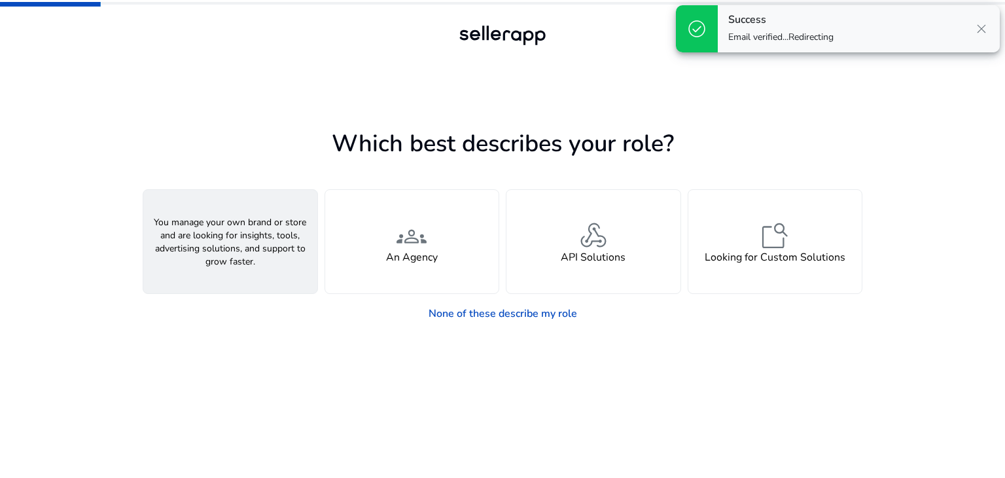
click at [261, 224] on div "person A Seller" at bounding box center [230, 241] width 174 height 103
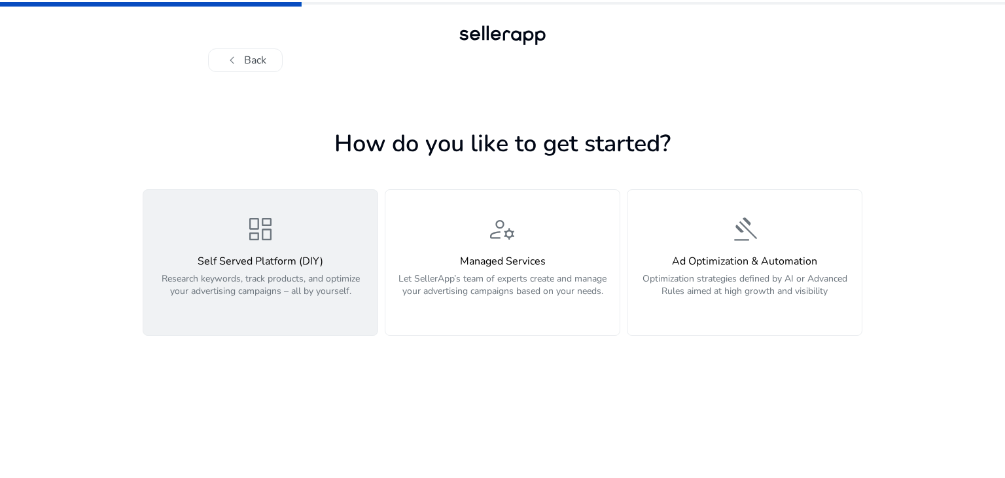
click at [274, 245] on span "dashboard" at bounding box center [260, 228] width 31 height 31
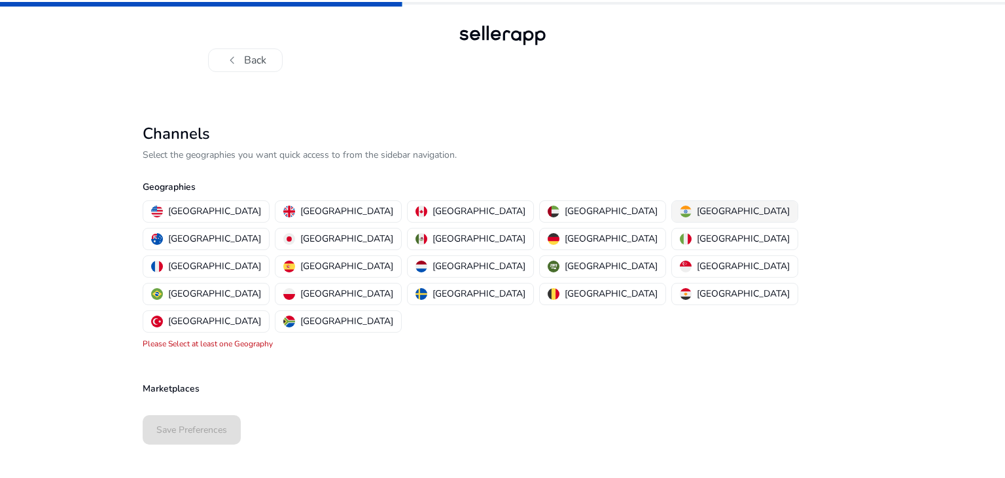
click at [680, 217] on div "[GEOGRAPHIC_DATA]" at bounding box center [735, 211] width 110 height 14
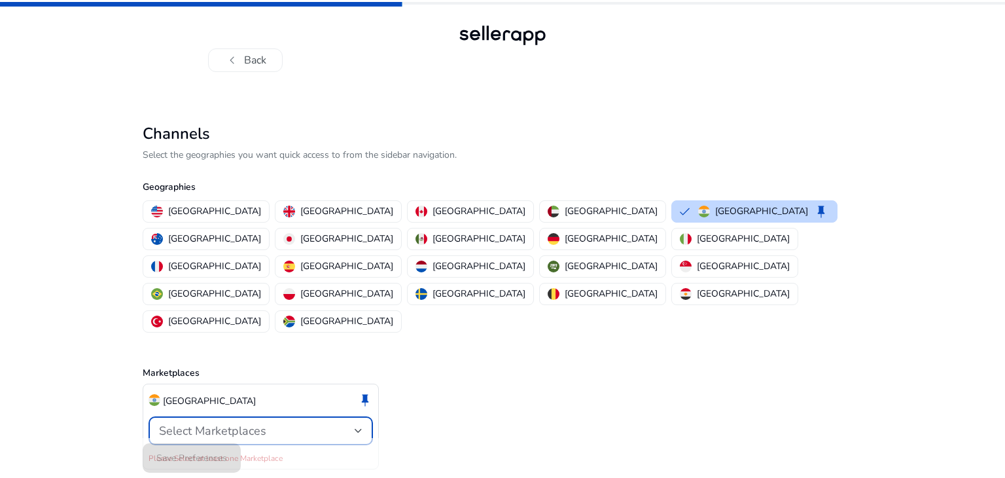
click at [287, 423] on div "Select Marketplaces" at bounding box center [257, 430] width 196 height 14
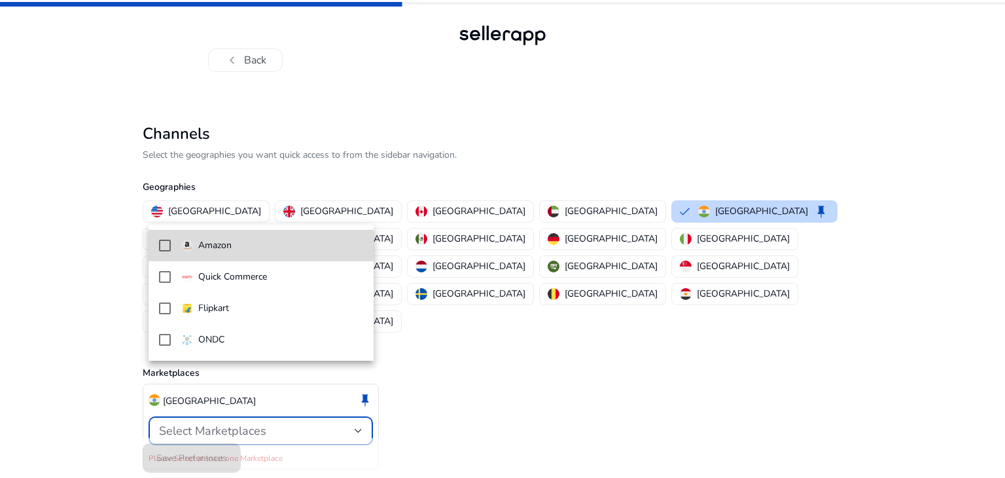
click at [227, 247] on p "Amazon" at bounding box center [214, 245] width 33 height 14
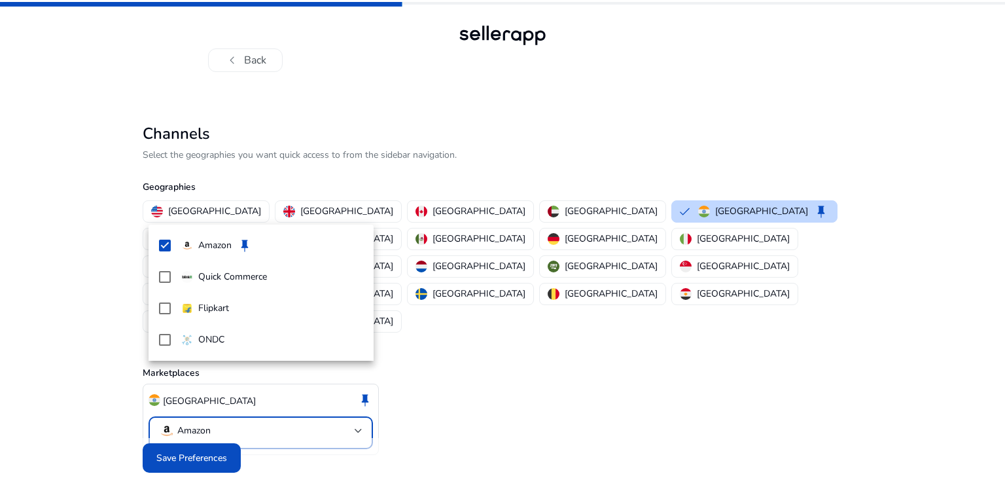
click at [205, 440] on div at bounding box center [502, 239] width 1005 height 478
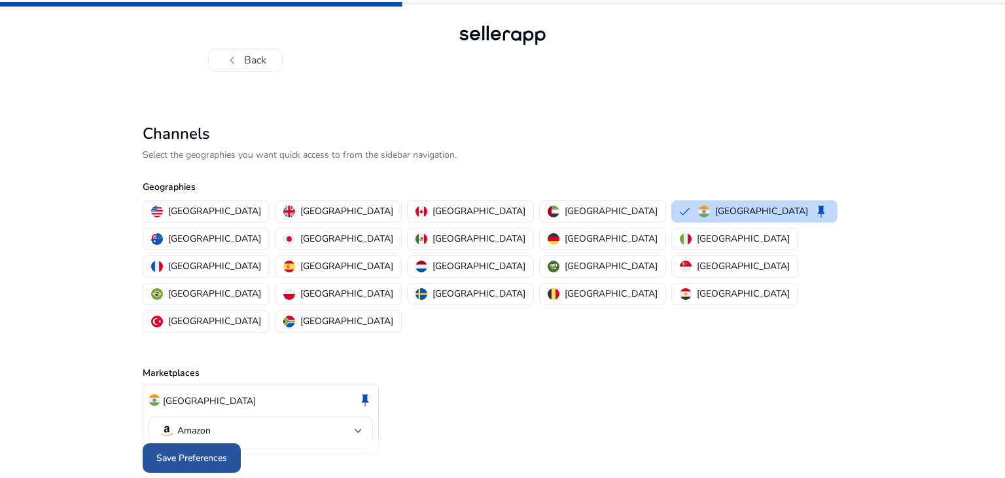
click at [220, 451] on span "Save Preferences" at bounding box center [191, 458] width 71 height 14
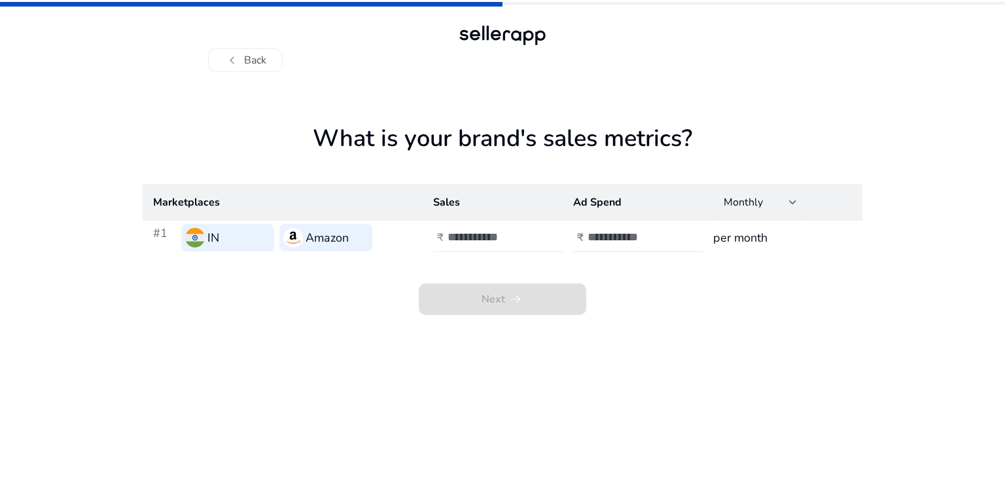
click at [471, 240] on input "number" at bounding box center [491, 237] width 88 height 14
type input "****"
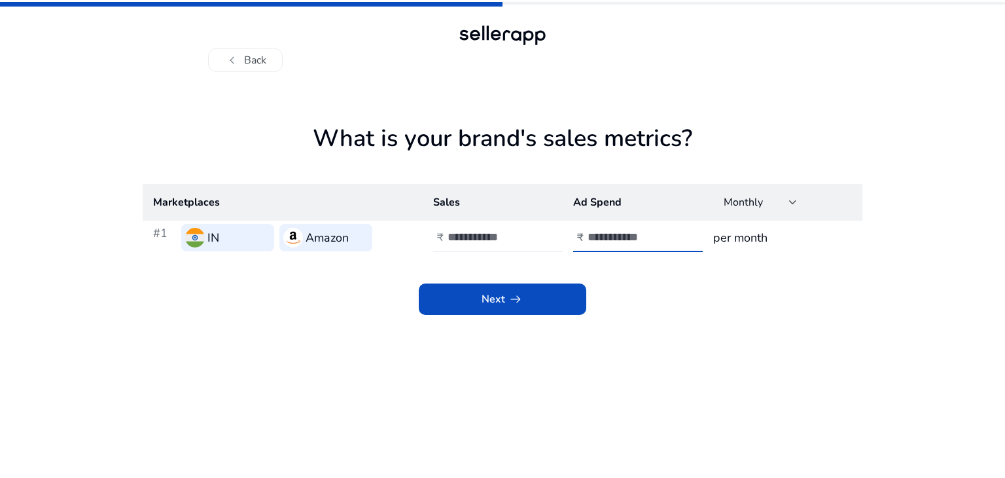
type input "***"
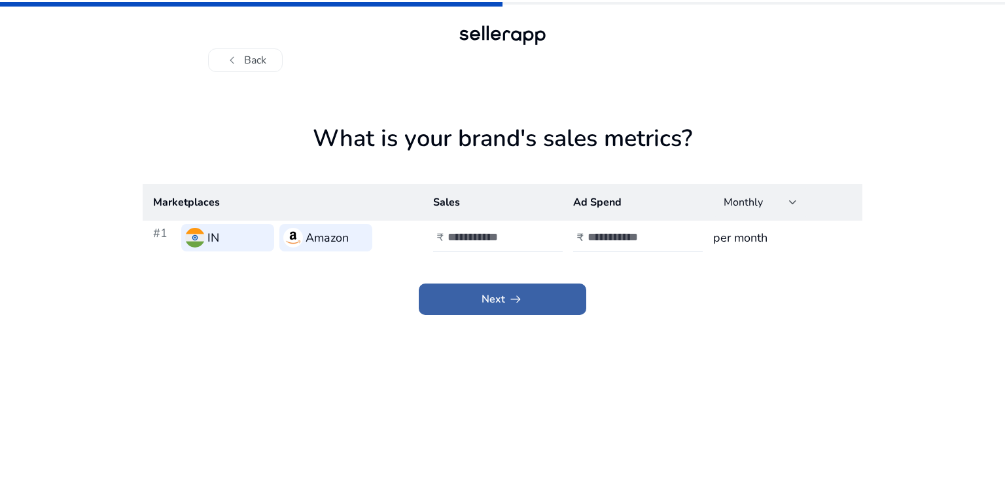
click at [466, 290] on span at bounding box center [502, 298] width 167 height 31
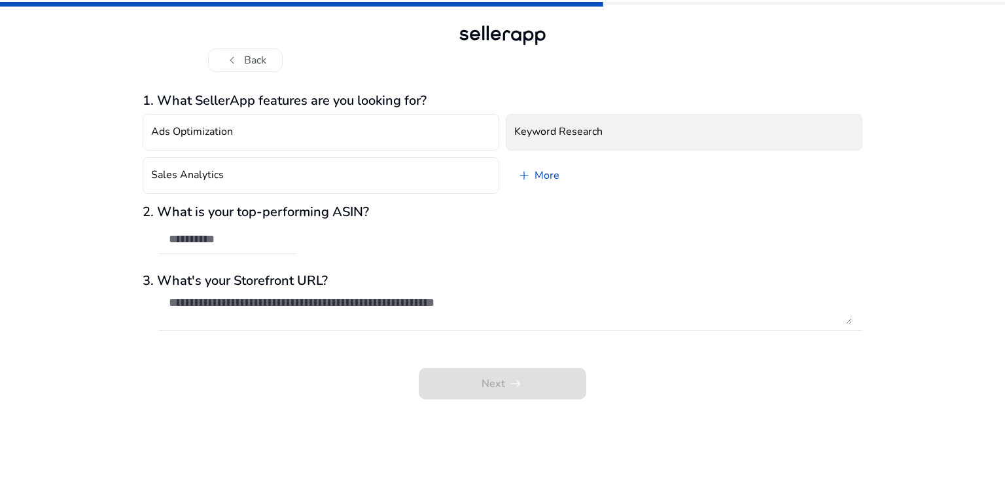
click at [570, 135] on h4 "Keyword Research" at bounding box center [558, 132] width 88 height 12
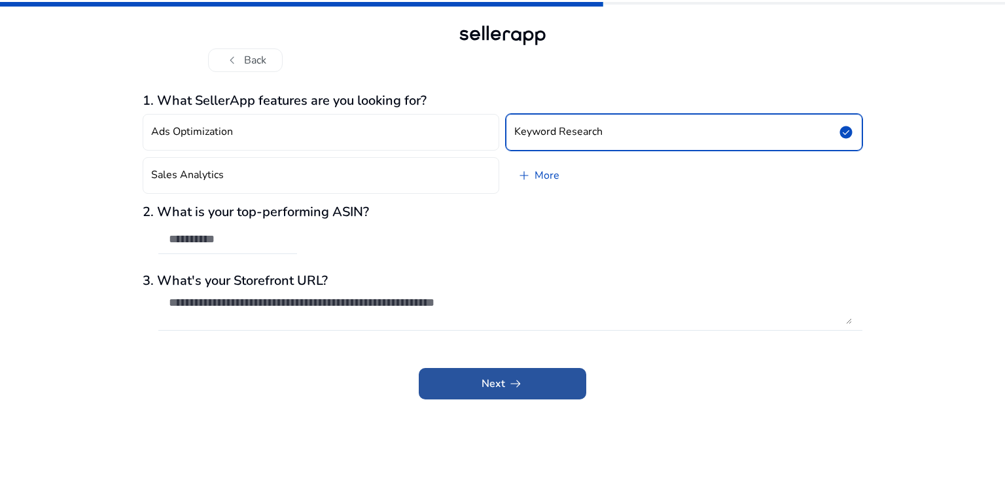
click at [482, 379] on span "Next arrow_right_alt" at bounding box center [503, 384] width 42 height 16
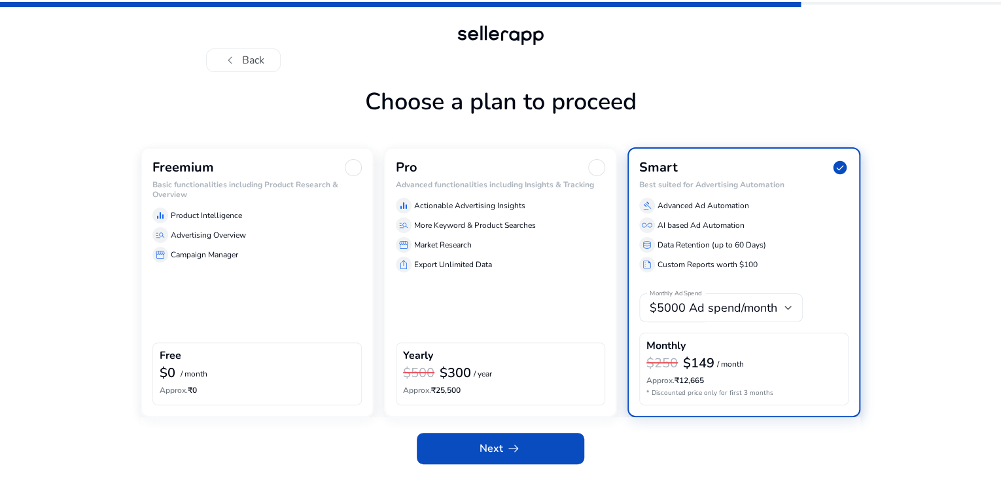
click at [355, 176] on div at bounding box center [353, 167] width 17 height 17
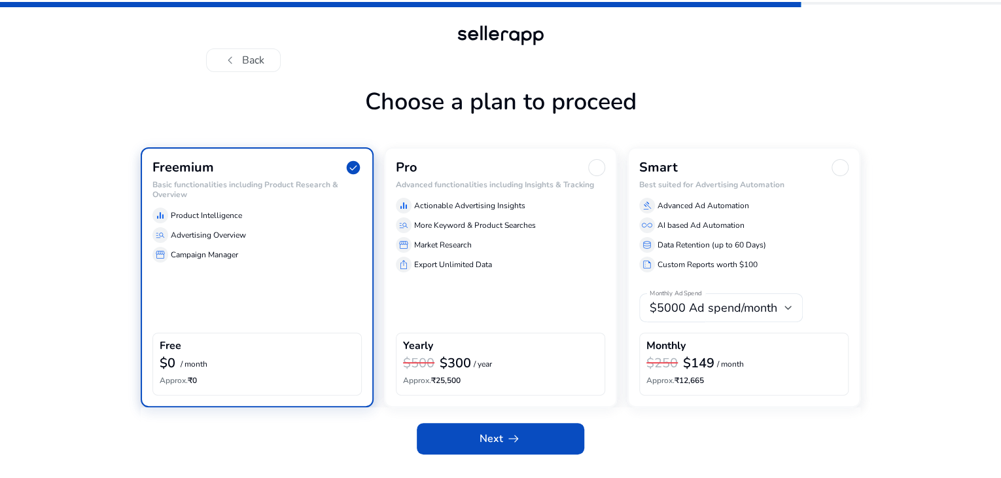
scroll to position [28, 0]
click at [488, 446] on span "Next arrow_right_alt" at bounding box center [501, 438] width 42 height 16
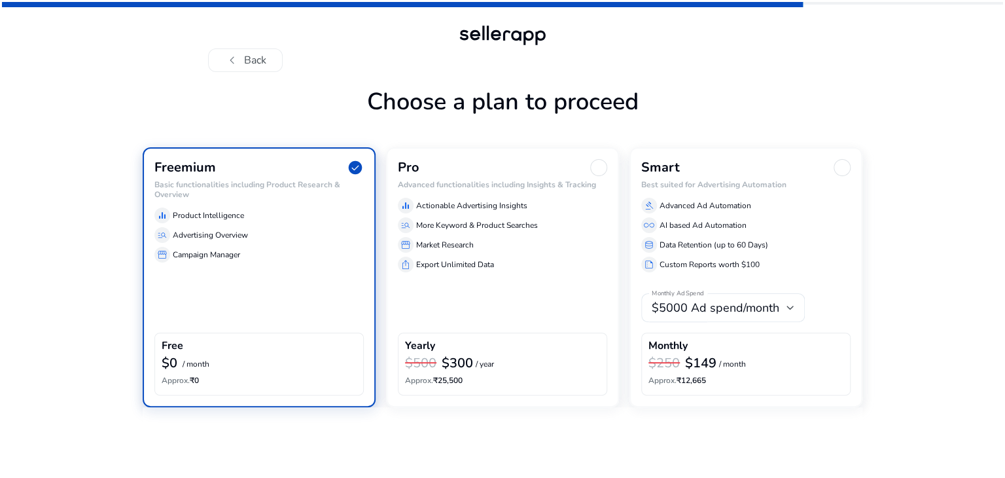
scroll to position [0, 0]
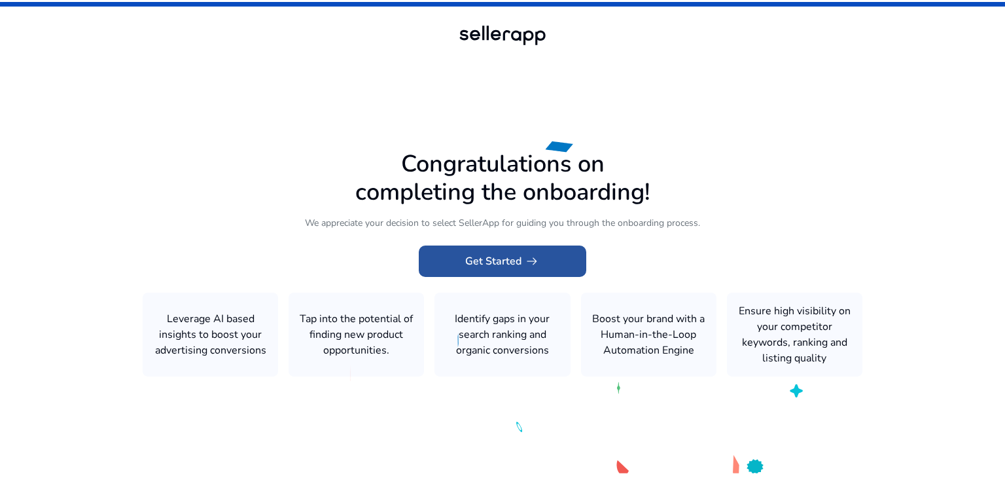
click at [503, 261] on span "Get Started arrow_right_alt" at bounding box center [502, 261] width 75 height 16
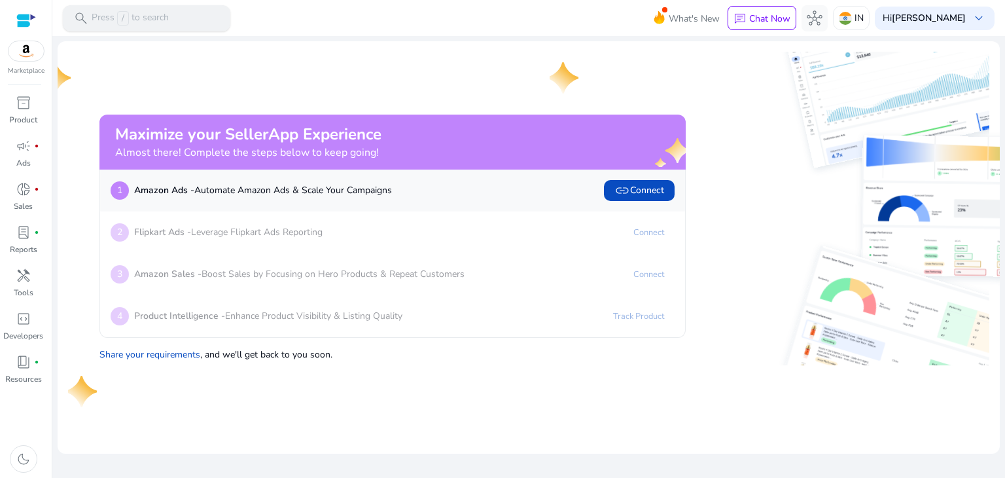
click at [201, 16] on div "search Press / to search" at bounding box center [146, 18] width 167 height 26
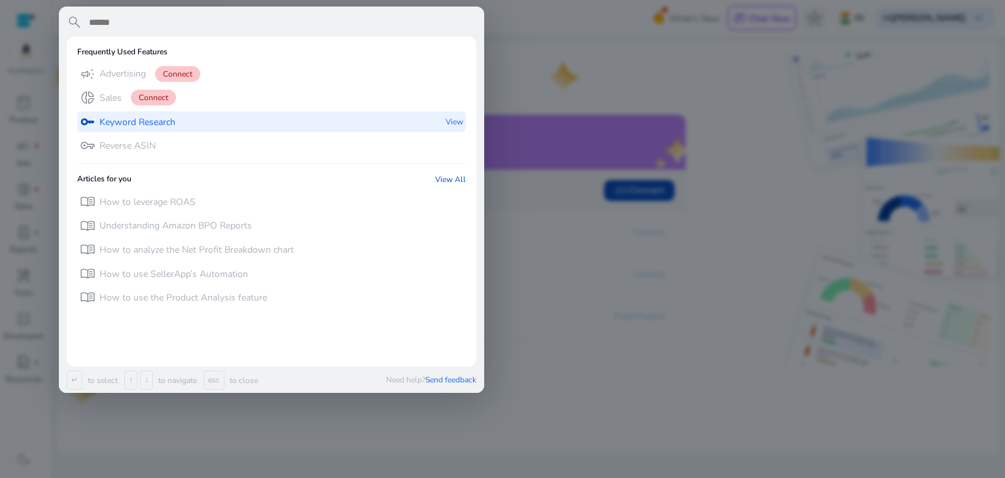
click at [167, 123] on p "Keyword Research" at bounding box center [137, 122] width 76 height 13
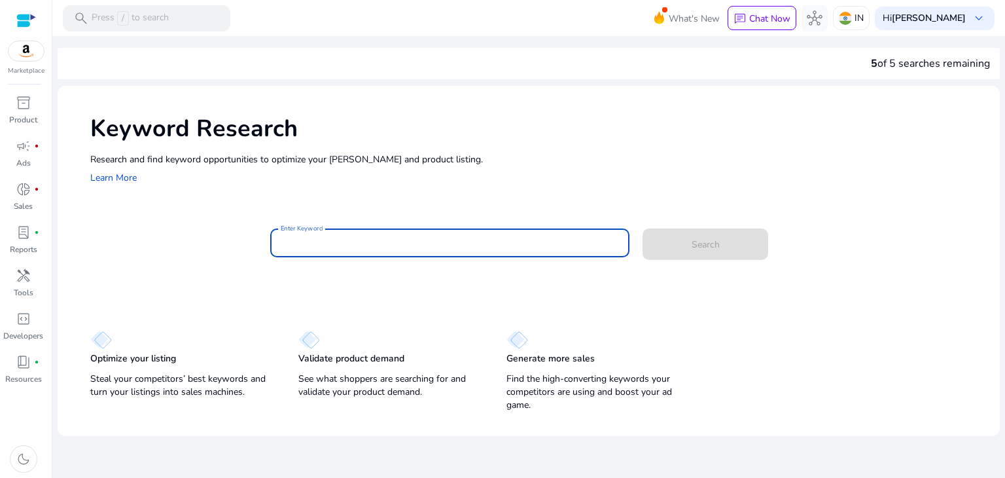
click at [368, 243] on input "Enter Keyword" at bounding box center [450, 243] width 339 height 14
click at [26, 107] on span "inventory_2" at bounding box center [24, 103] width 16 height 16
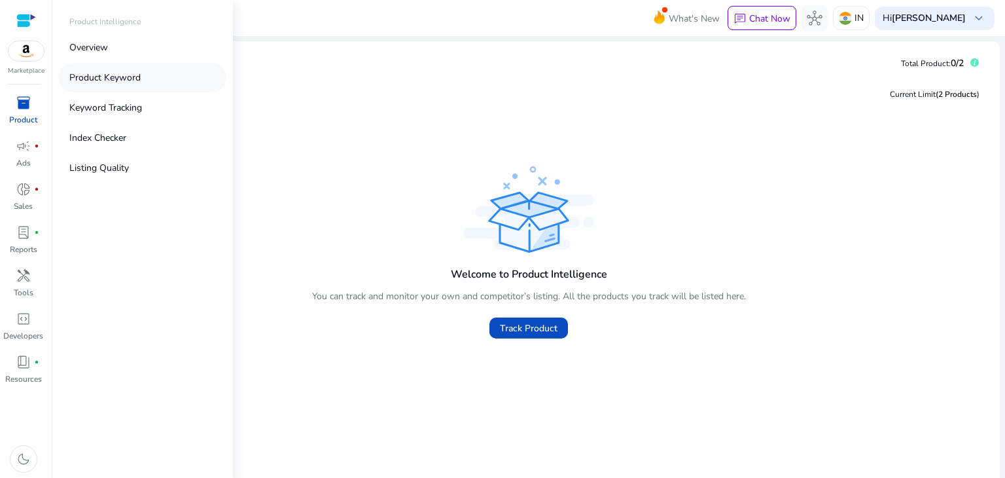
click at [97, 71] on p "Product Keyword" at bounding box center [104, 78] width 71 height 14
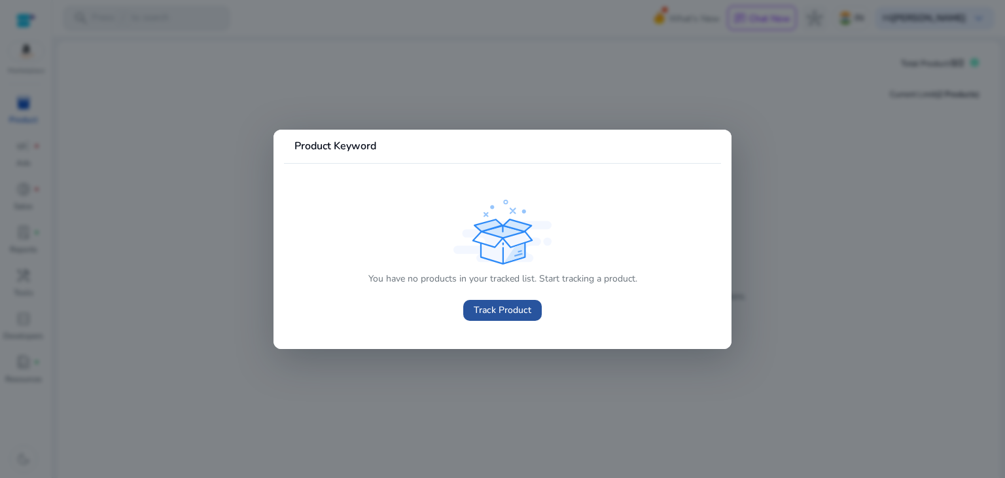
click at [508, 300] on span at bounding box center [502, 309] width 79 height 31
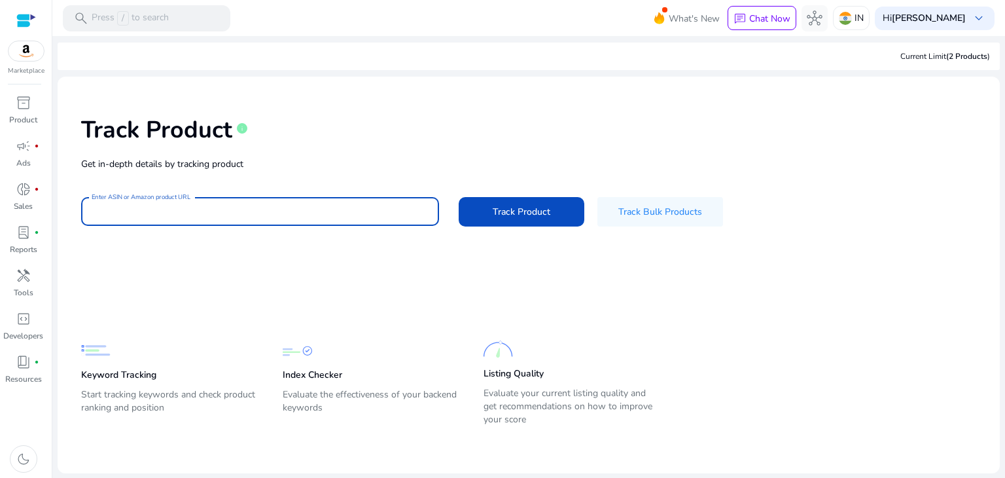
click at [374, 214] on input "Enter ASIN or Amazon product URL" at bounding box center [260, 211] width 337 height 14
paste input "**********"
type input "**********"
click at [459, 197] on button "Track Product" at bounding box center [522, 211] width 126 height 29
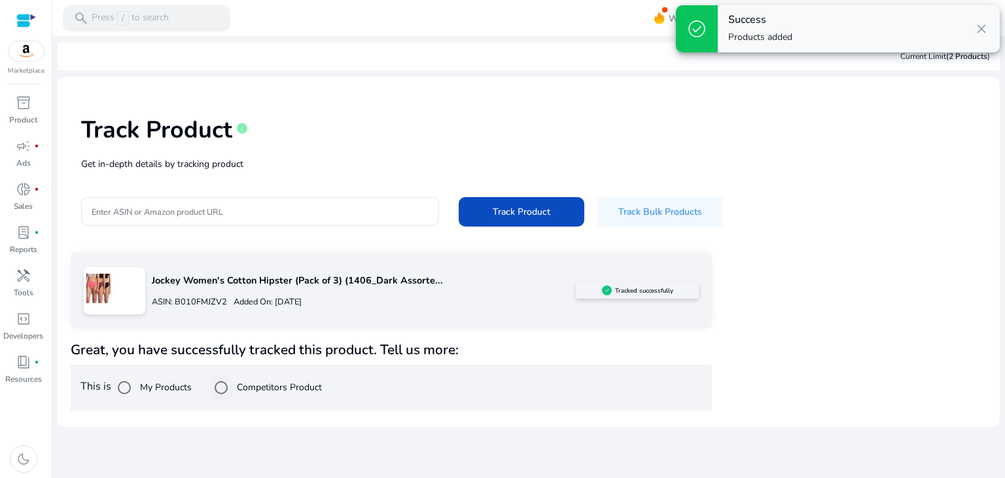
click at [297, 393] on label "Competitors Product" at bounding box center [278, 387] width 88 height 14
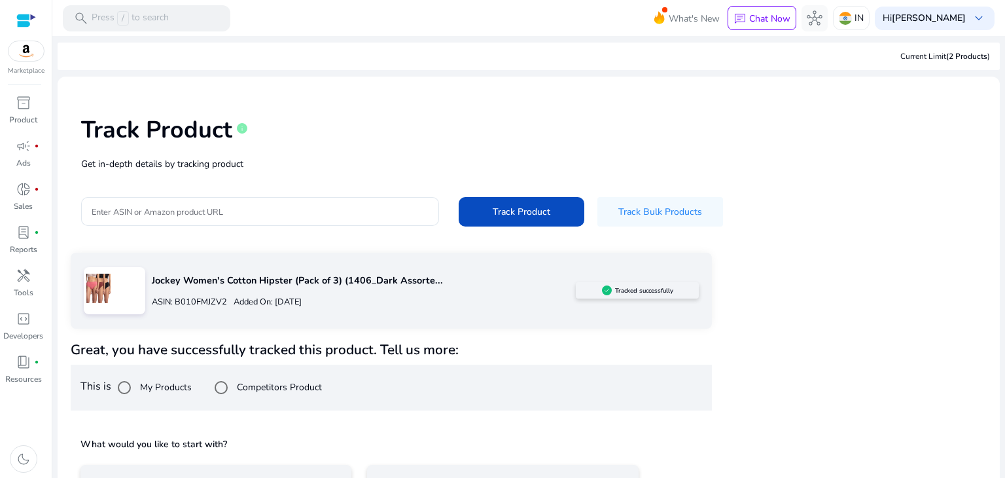
click at [365, 328] on div "Jockey Women's Cotton Hipster (Pack of 3) (1406_Dark Assorte... ASIN: B010FMJZV…" at bounding box center [391, 408] width 641 height 311
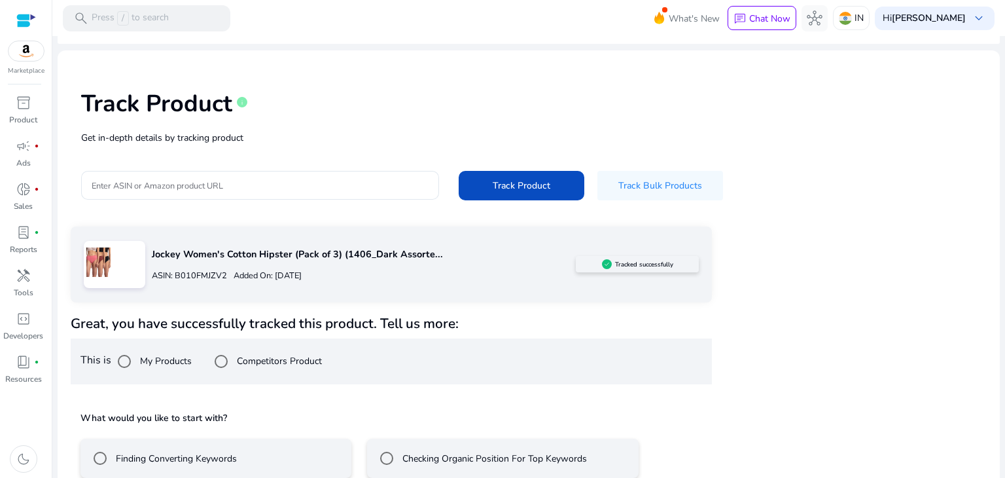
scroll to position [94, 0]
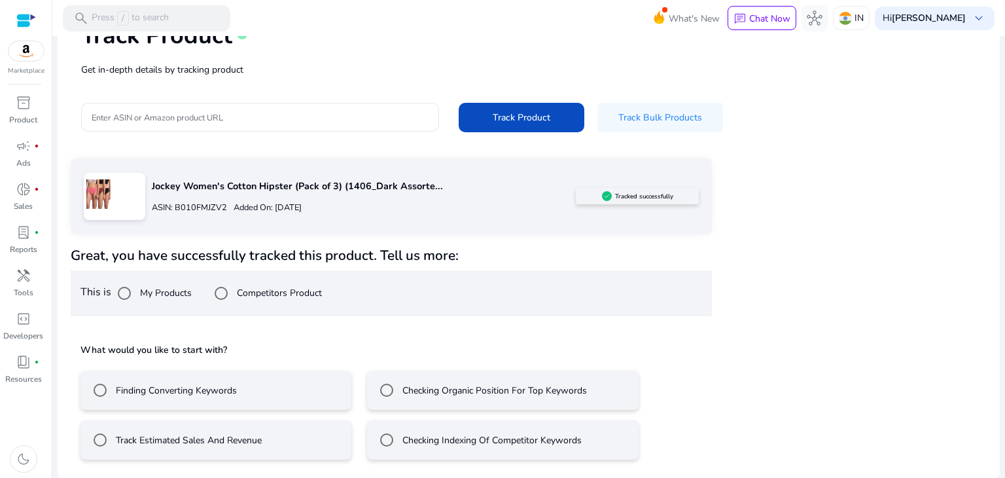
click at [260, 391] on mat-radio-button "Finding Converting Keywords" at bounding box center [215, 389] width 271 height 39
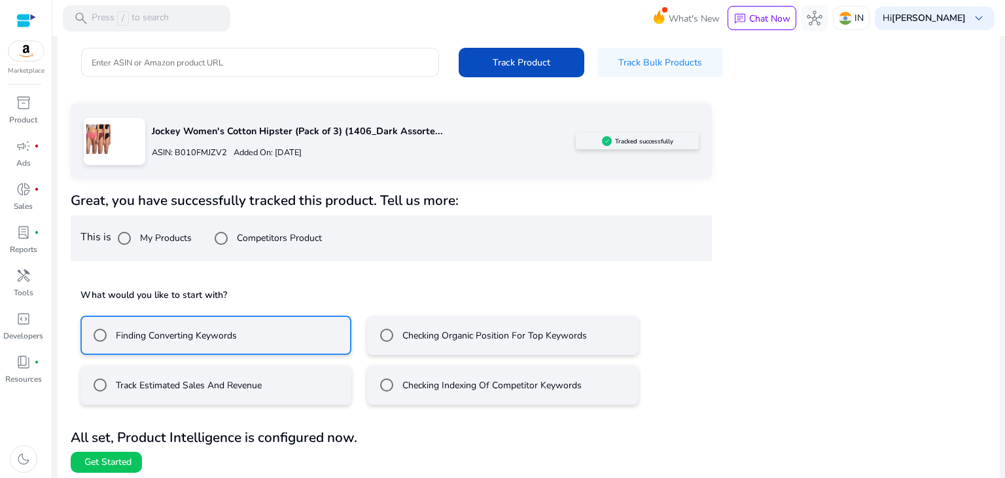
scroll to position [152, 0]
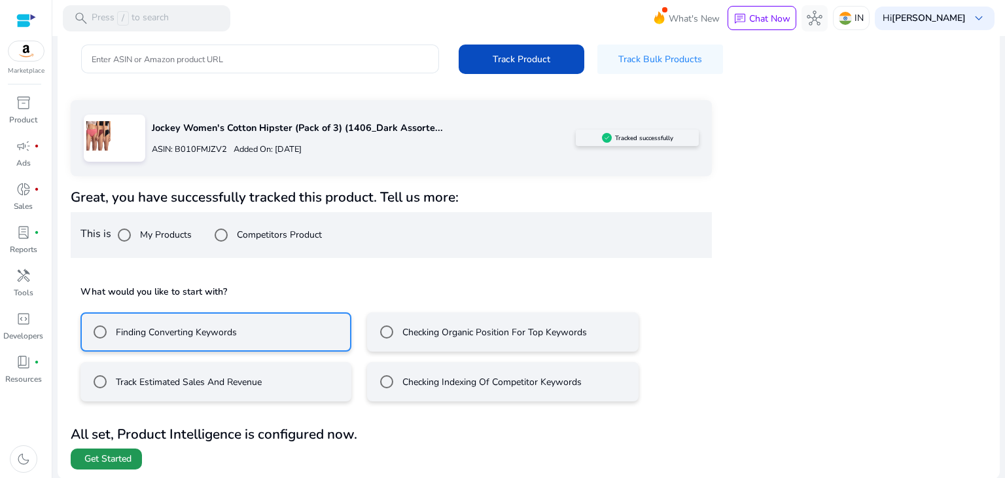
click at [129, 467] on span at bounding box center [106, 458] width 71 height 31
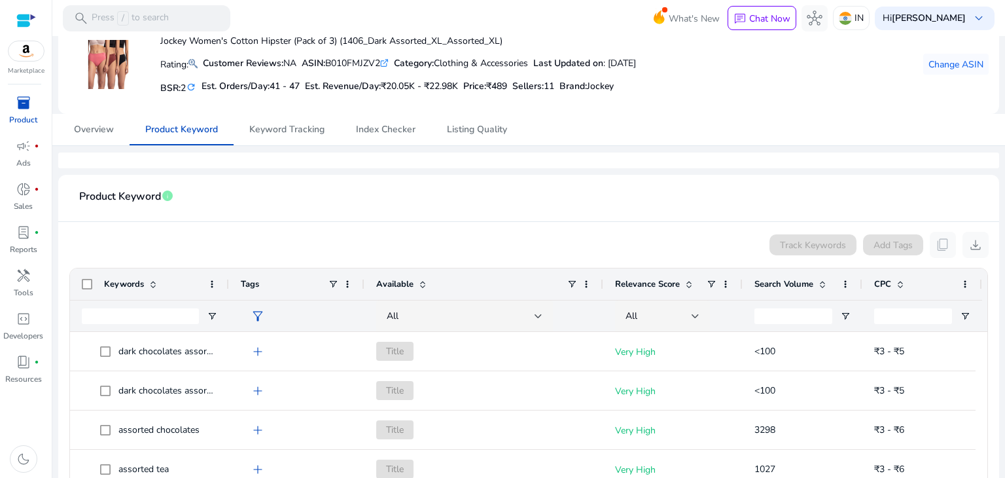
scroll to position [61, 0]
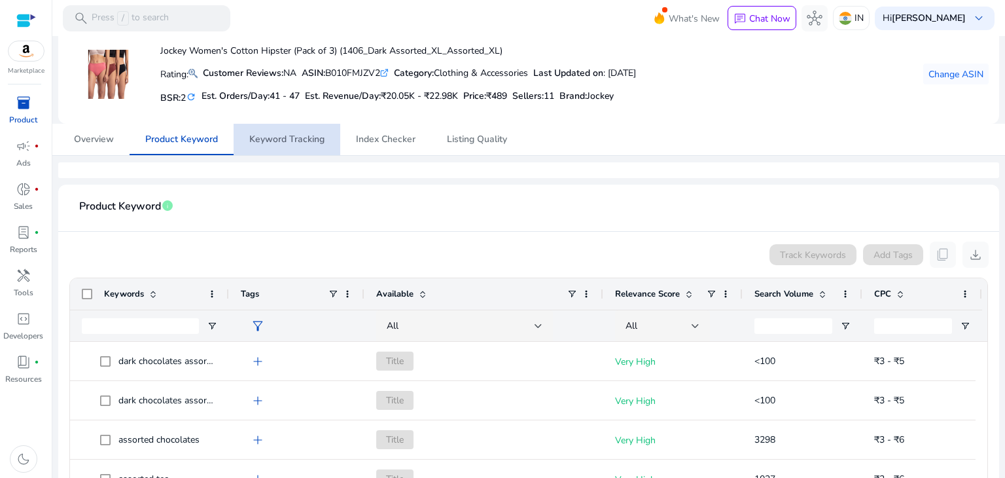
click at [313, 143] on span "Keyword Tracking" at bounding box center [286, 139] width 75 height 9
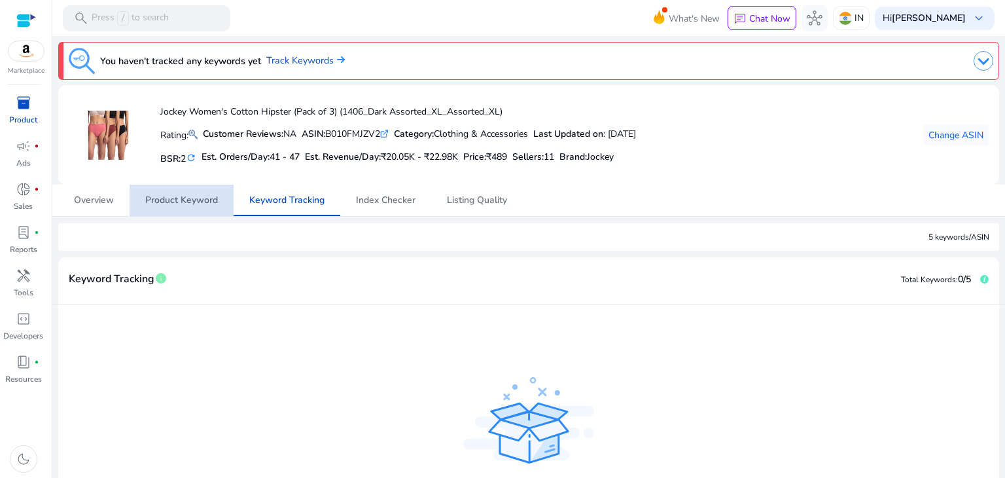
click at [190, 206] on span "Product Keyword" at bounding box center [181, 199] width 73 height 31
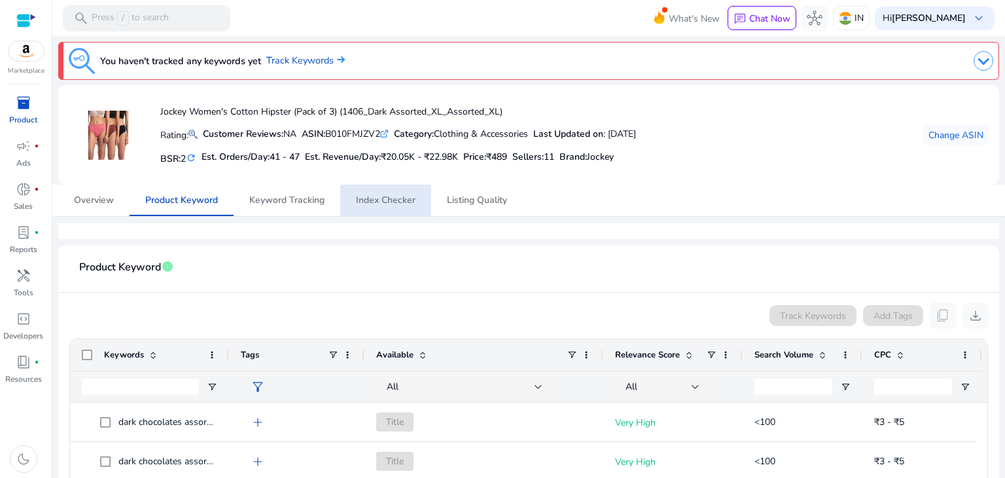
click at [340, 234] on div at bounding box center [528, 231] width 941 height 16
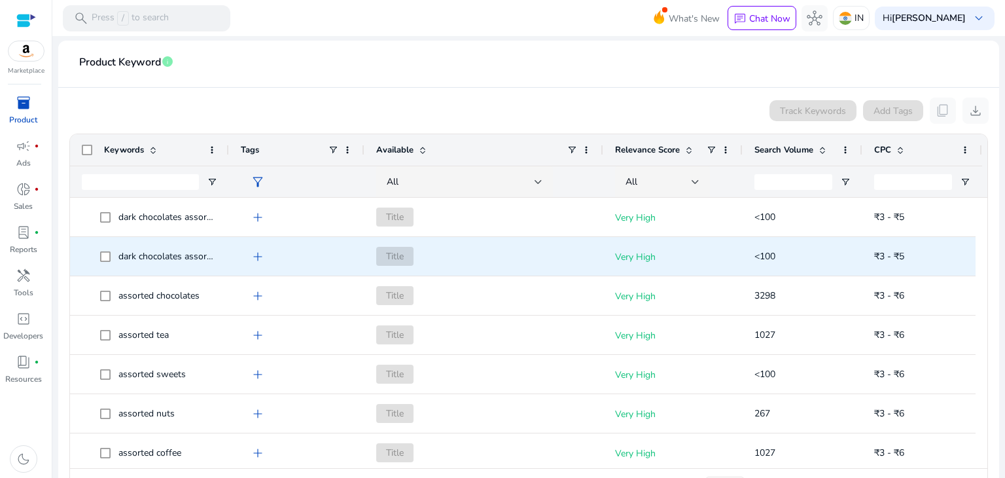
scroll to position [244, 0]
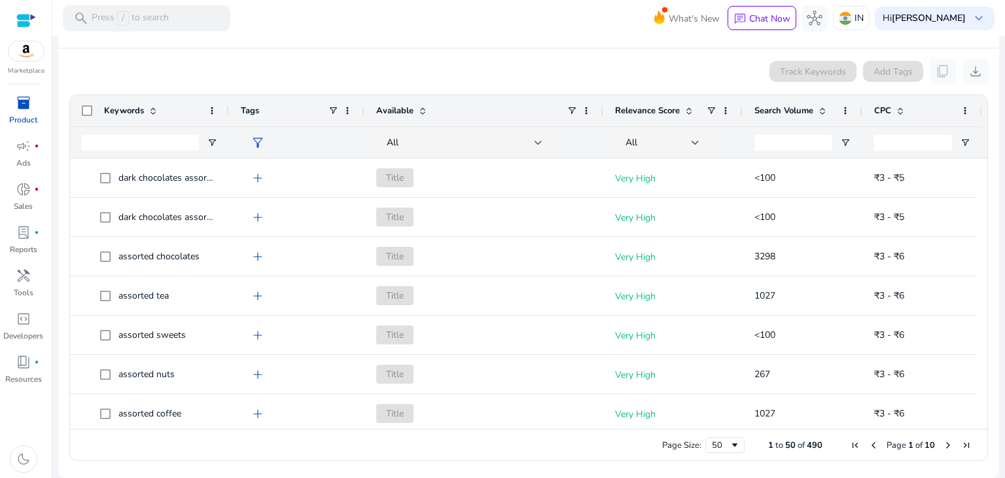
click at [943, 440] on span "Next Page" at bounding box center [948, 445] width 10 height 10
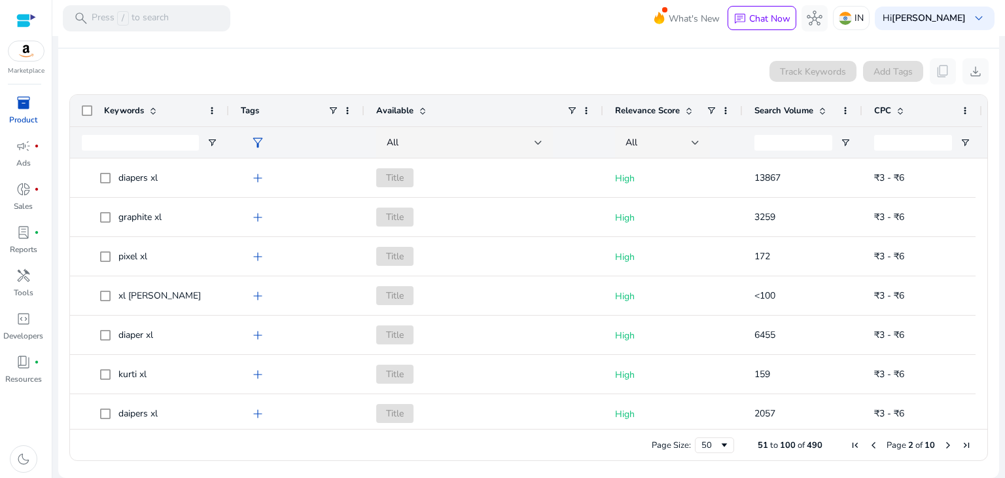
click at [943, 440] on span "Next Page" at bounding box center [948, 445] width 10 height 10
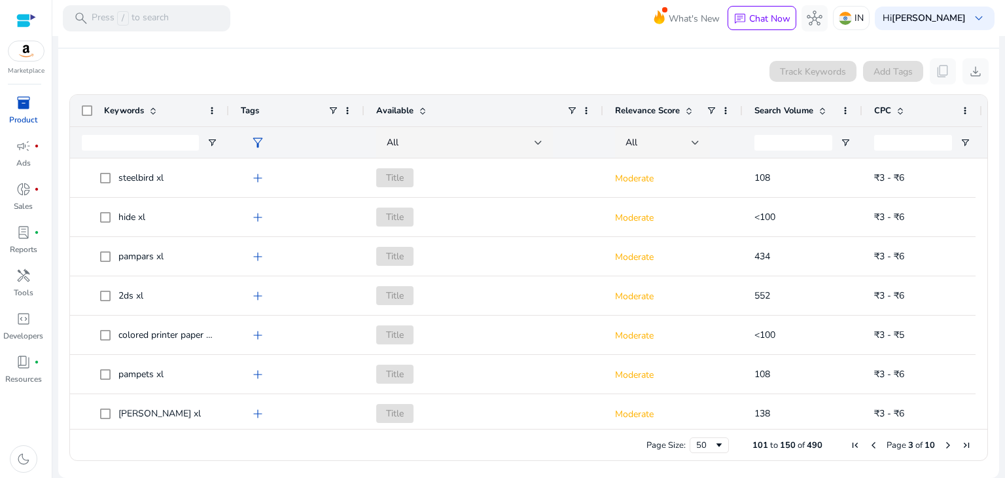
click at [943, 440] on span "Next Page" at bounding box center [948, 445] width 10 height 10
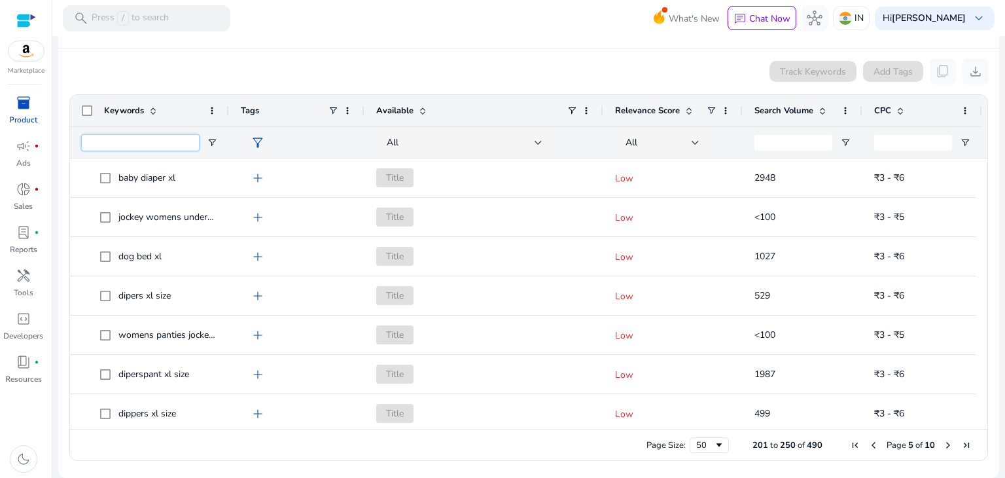
click at [178, 143] on input "Keywords Filter Input" at bounding box center [140, 143] width 117 height 16
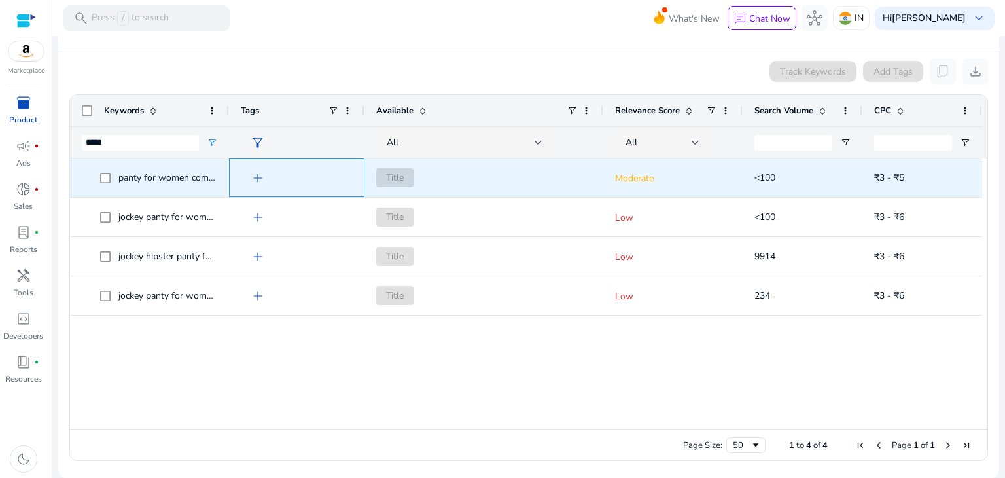
click at [264, 179] on span "add" at bounding box center [258, 178] width 16 height 16
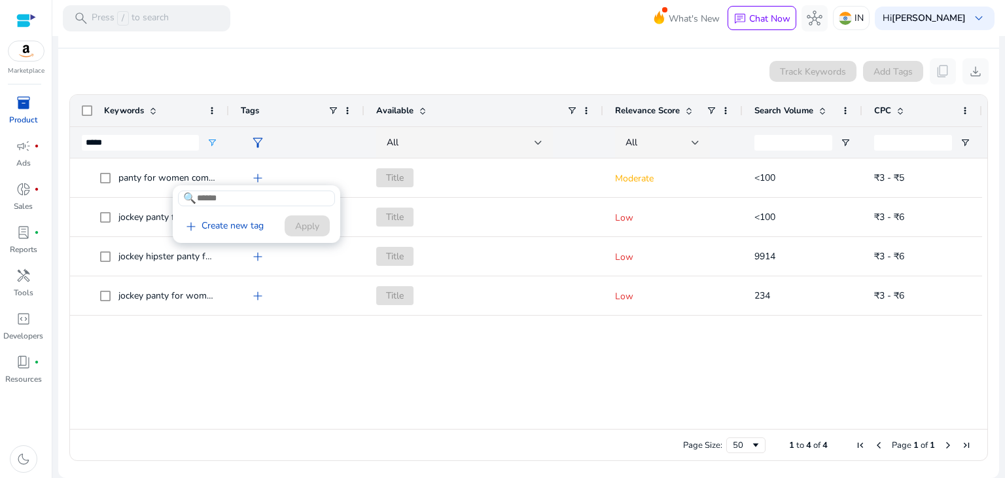
click at [241, 353] on div at bounding box center [502, 239] width 1005 height 478
click at [120, 145] on input "*****" at bounding box center [140, 143] width 117 height 16
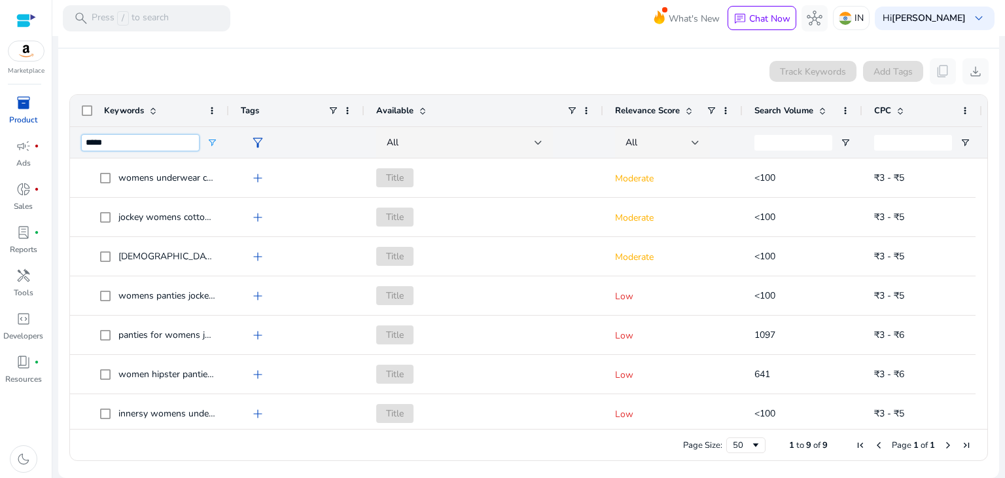
click at [173, 144] on input "*****" at bounding box center [140, 143] width 117 height 16
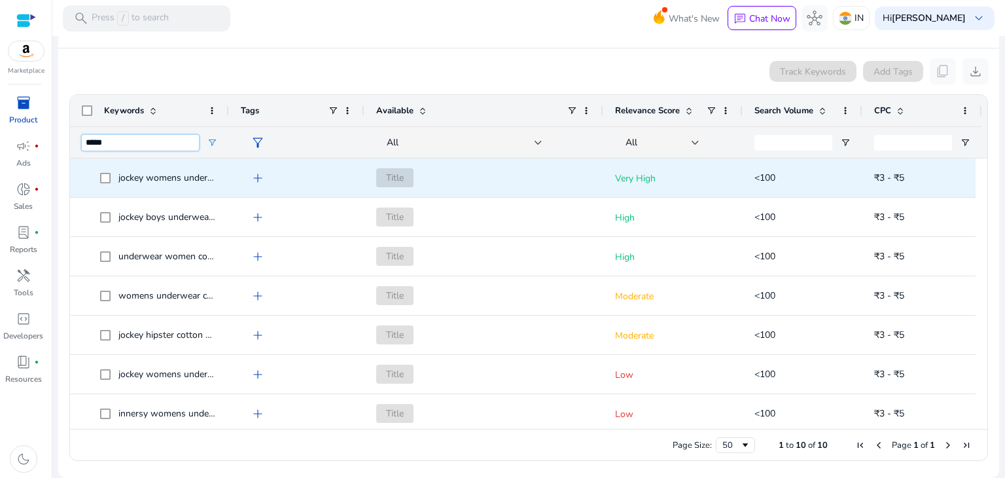
type input "*****"
click at [257, 176] on span "add" at bounding box center [258, 178] width 16 height 16
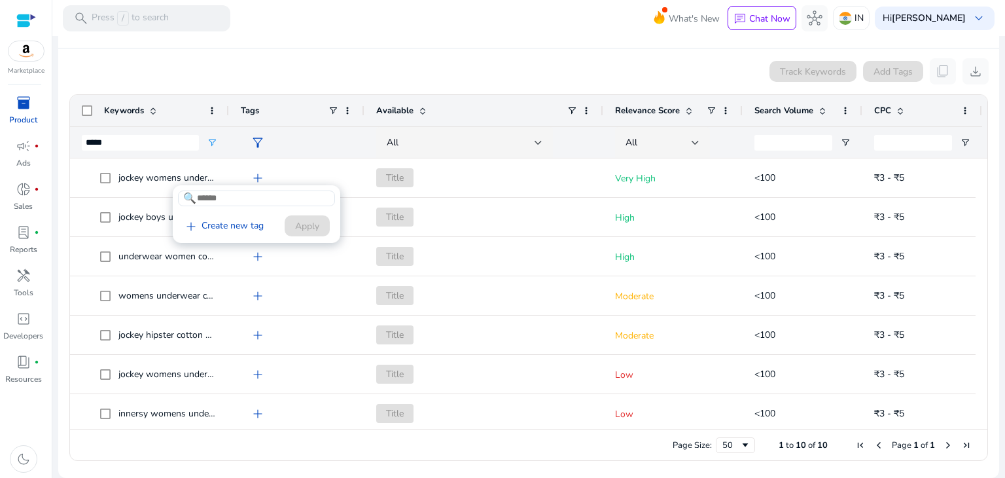
click at [156, 173] on div at bounding box center [502, 239] width 1005 height 478
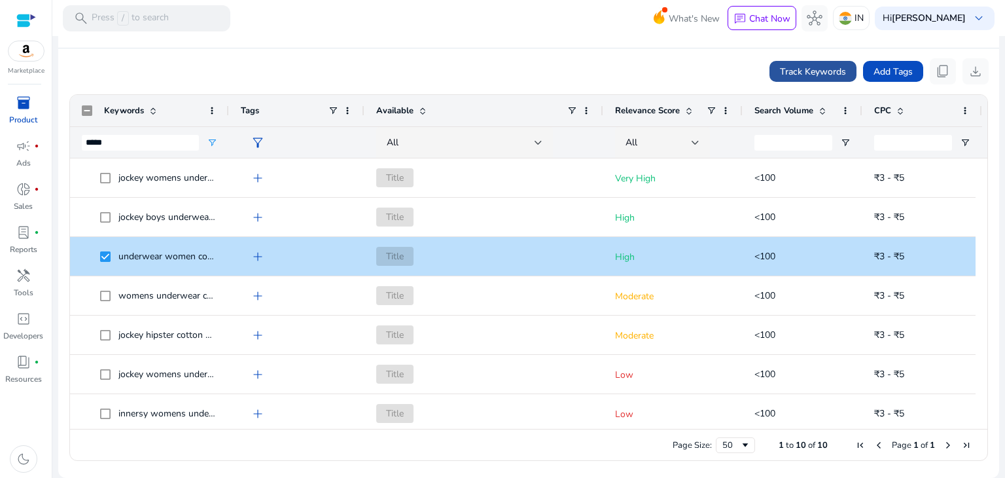
click at [782, 79] on span at bounding box center [812, 71] width 87 height 31
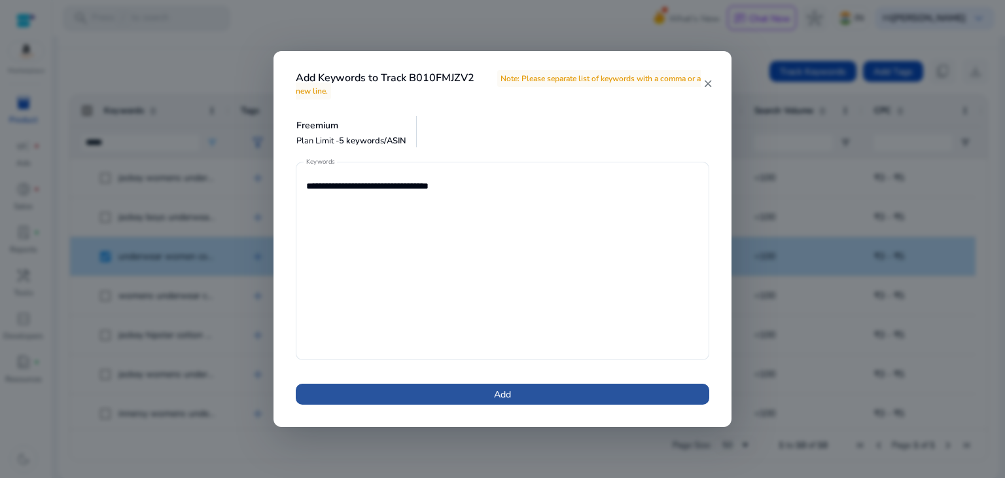
click at [471, 399] on span at bounding box center [502, 393] width 413 height 31
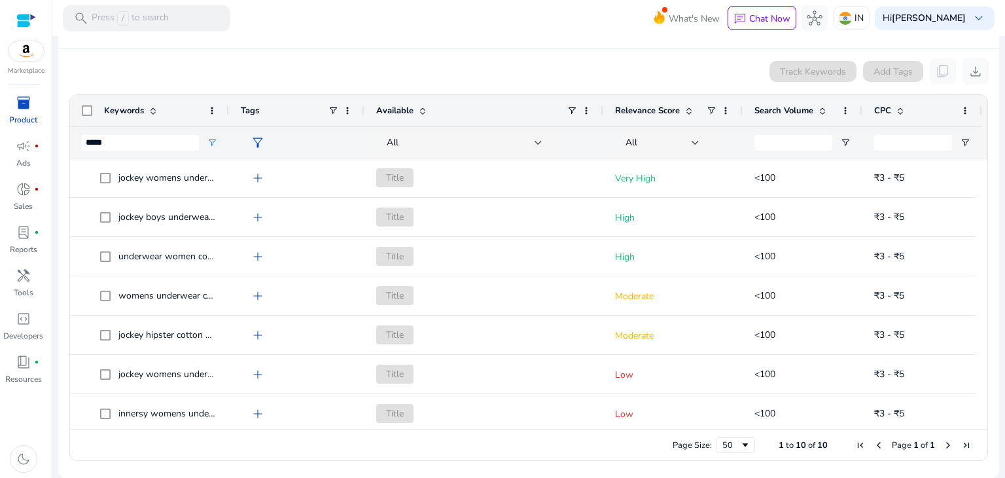
click at [822, 114] on span at bounding box center [822, 110] width 10 height 10
click at [824, 105] on span at bounding box center [822, 110] width 10 height 10
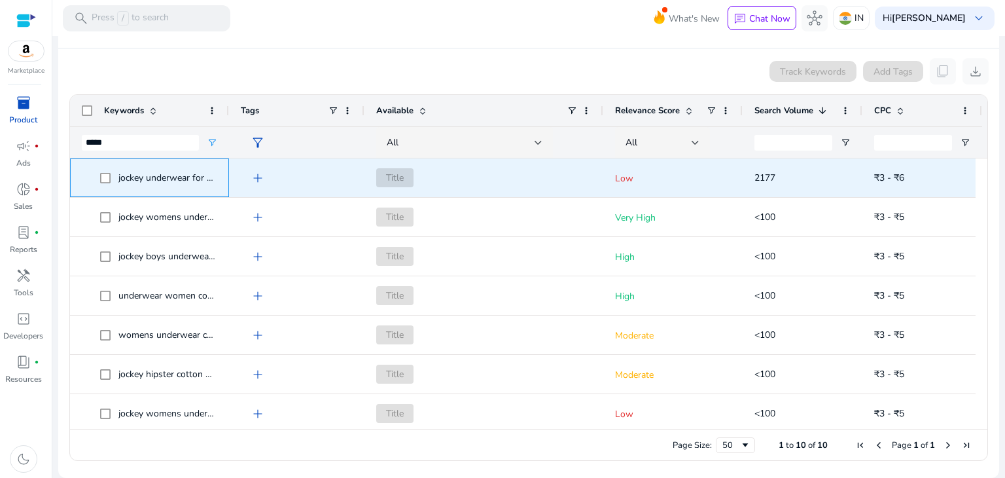
click at [170, 177] on span "jockey underwear for women hipster" at bounding box center [193, 177] width 150 height 12
click at [172, 176] on span "jockey underwear for women hipster" at bounding box center [193, 177] width 150 height 12
